Goal: Task Accomplishment & Management: Complete application form

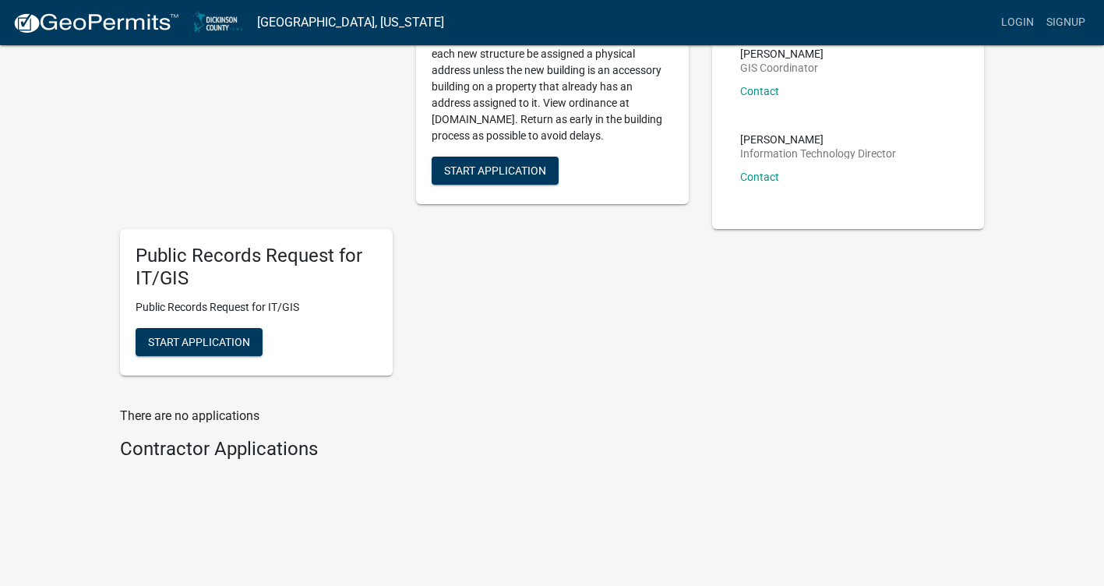
scroll to position [218, 0]
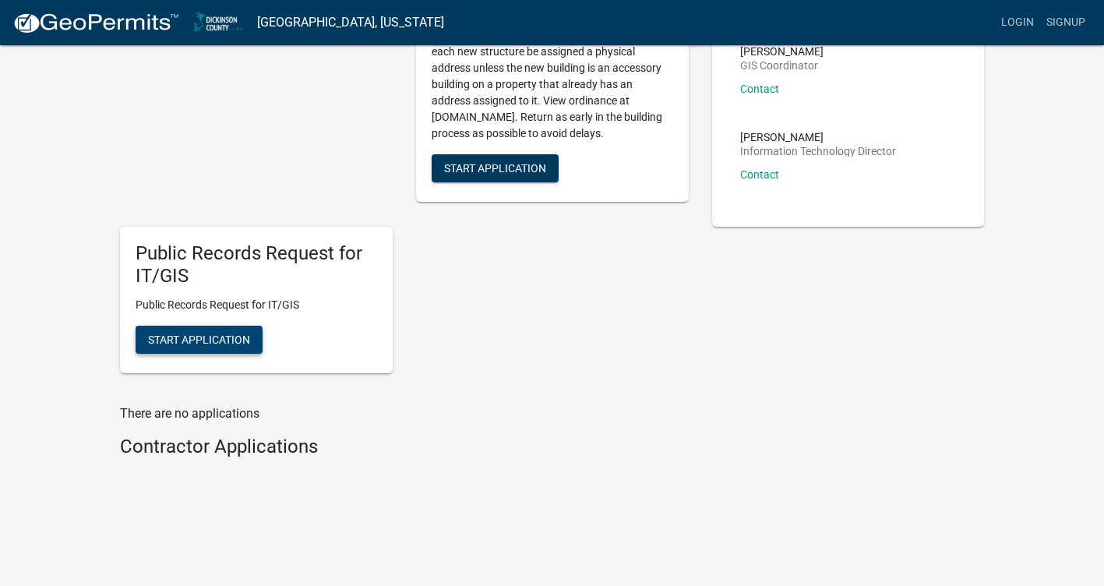
click at [211, 330] on button "Start Application" at bounding box center [199, 340] width 127 height 28
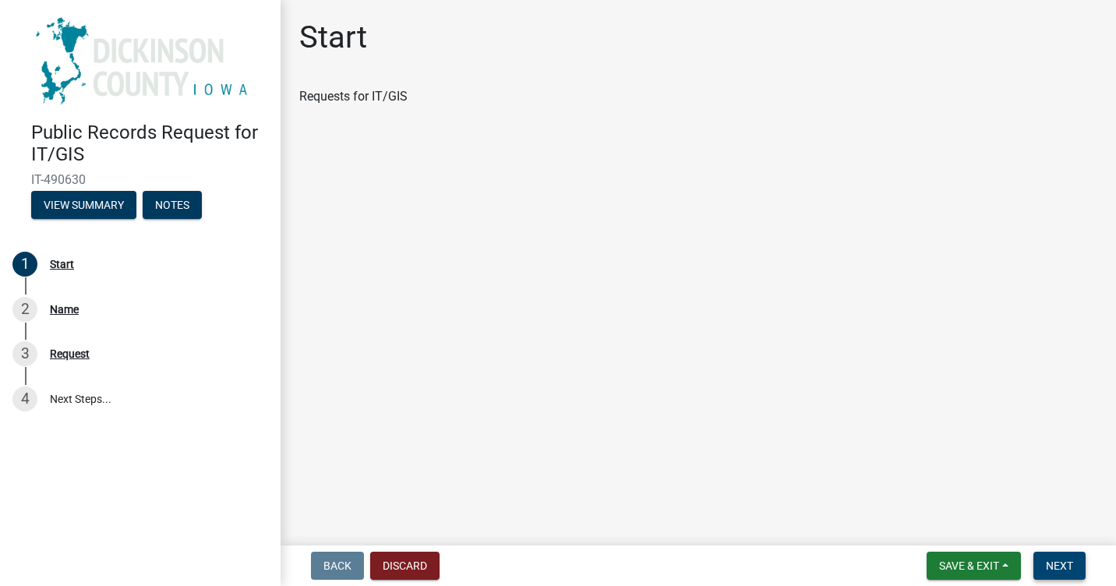
click at [1053, 555] on button "Next" at bounding box center [1059, 566] width 52 height 28
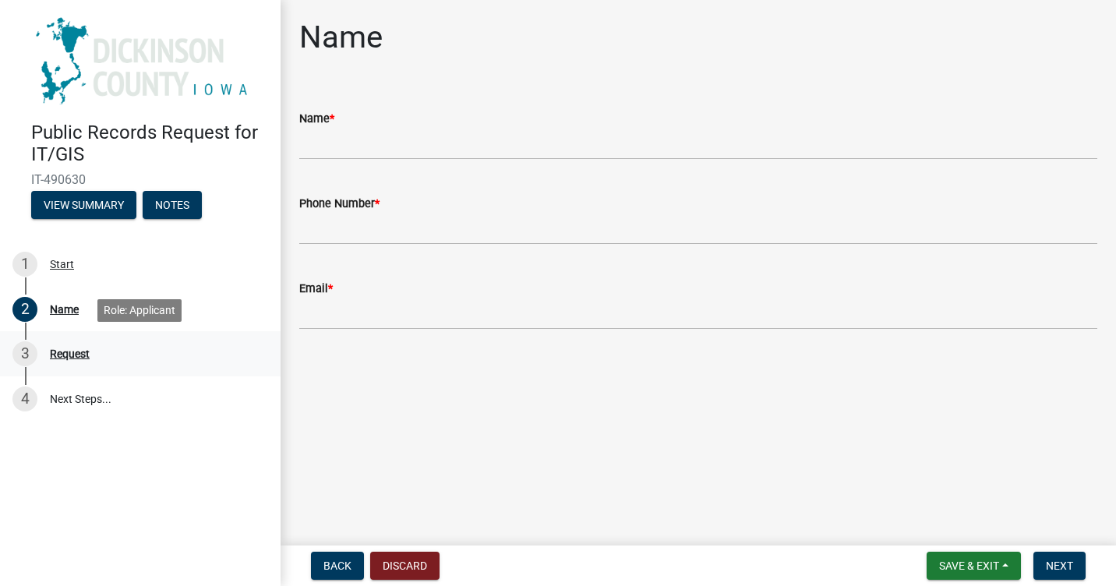
click at [64, 351] on div "Request" at bounding box center [70, 353] width 40 height 11
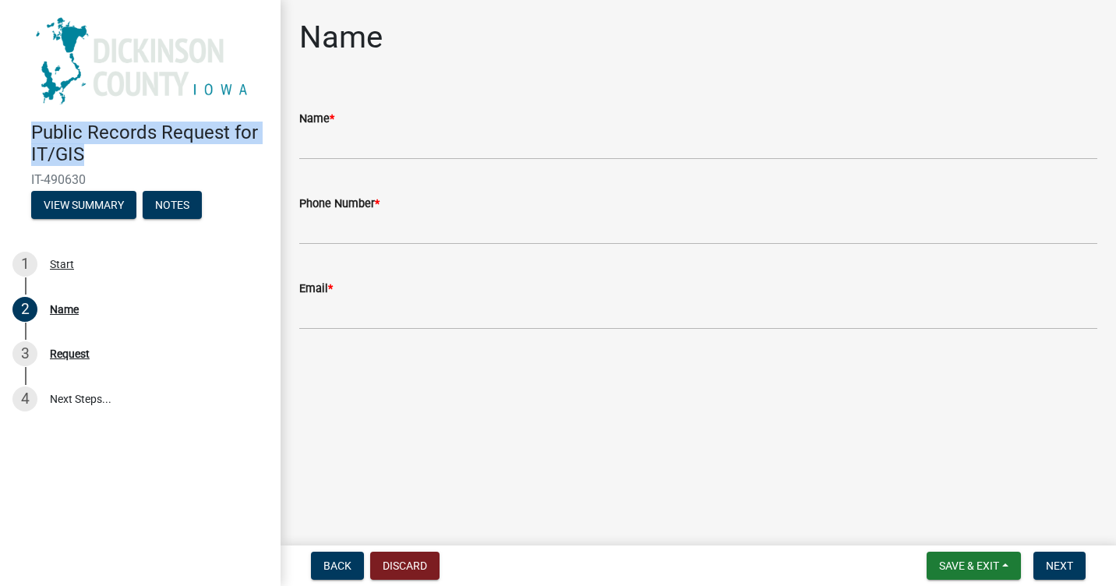
drag, startPoint x: 23, startPoint y: 130, endPoint x: 258, endPoint y: 153, distance: 236.3
click at [258, 153] on div "Public Records Request for IT/GIS IT-490630 View Summary Notes" at bounding box center [140, 166] width 256 height 115
